Goal: Information Seeking & Learning: Learn about a topic

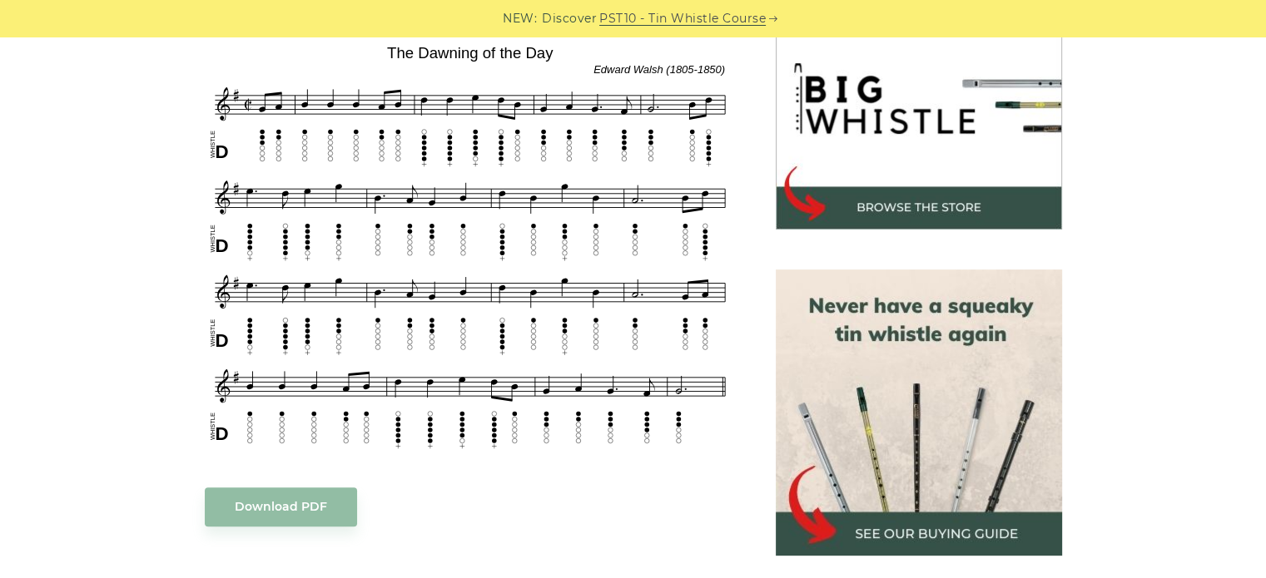
scroll to position [533, 0]
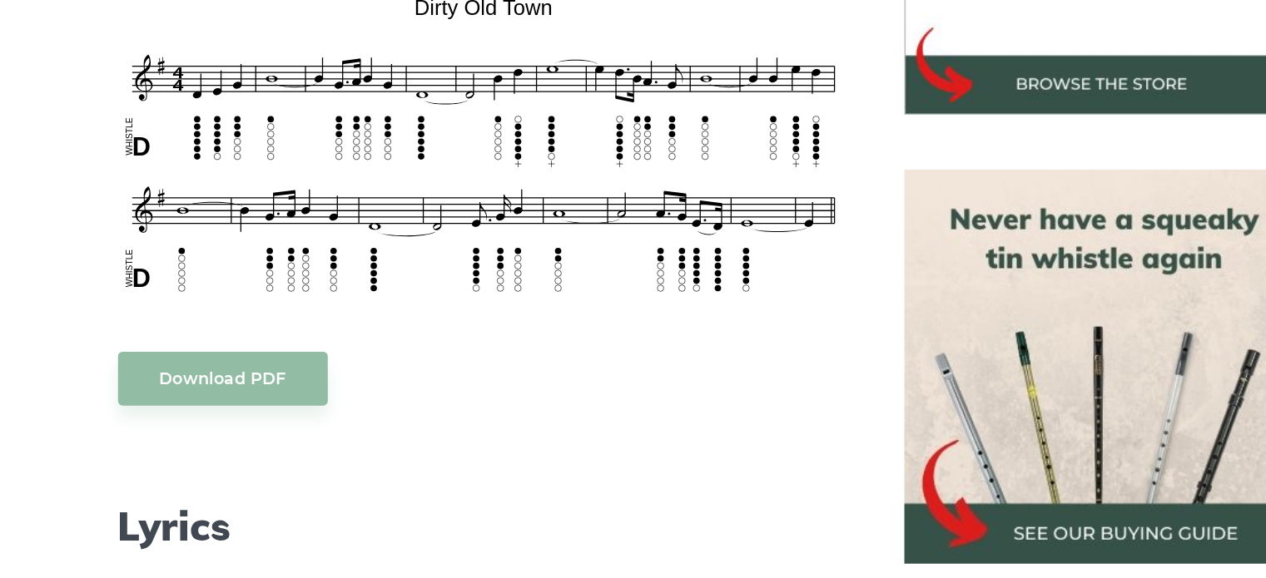
scroll to position [633, 0]
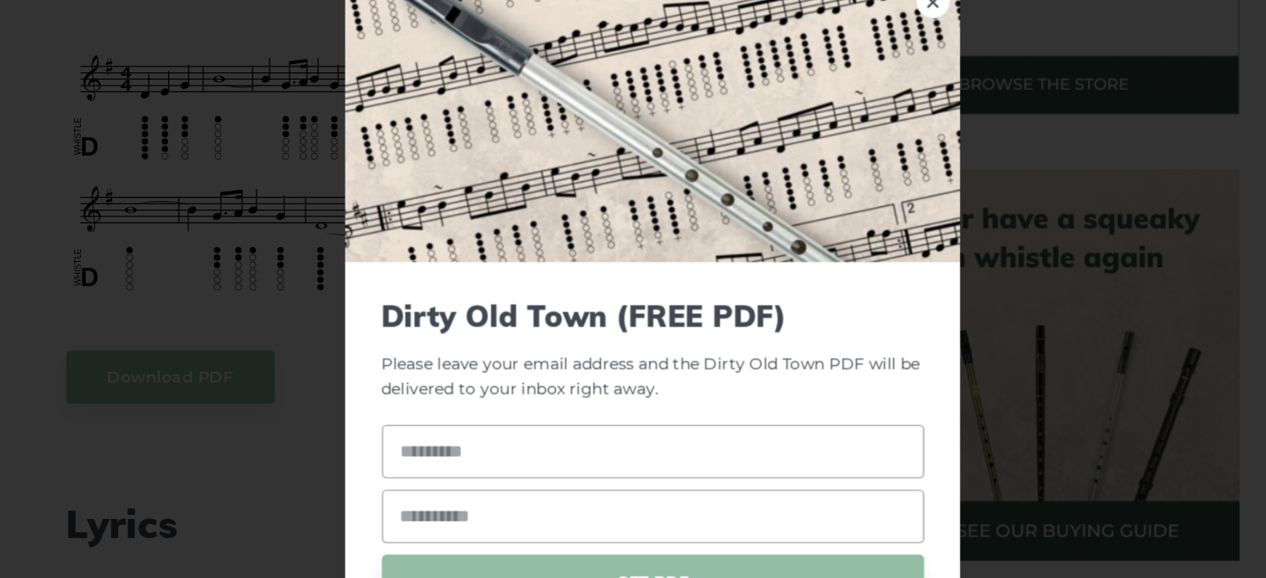
click at [826, 52] on link "×" at bounding box center [838, 46] width 25 height 25
drag, startPoint x: 579, startPoint y: 84, endPoint x: 822, endPoint y: 56, distance: 243.9
click at [826, 56] on link "×" at bounding box center [838, 46] width 25 height 25
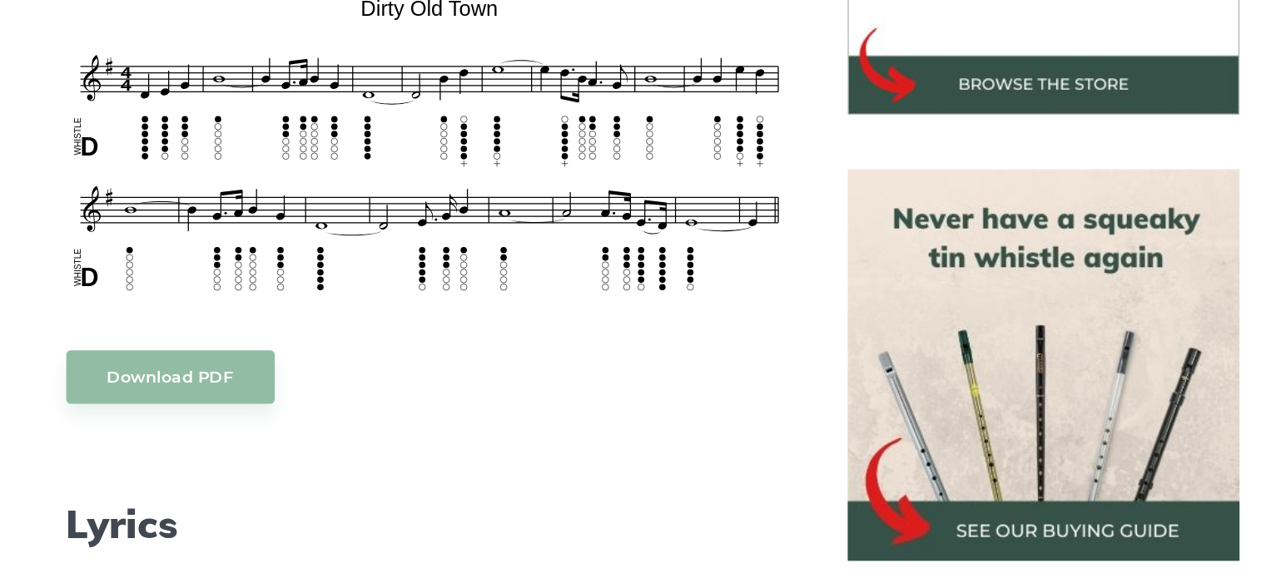
click at [634, 329] on div "Download PDF" at bounding box center [470, 321] width 531 height 39
